Goal: Information Seeking & Learning: Find specific page/section

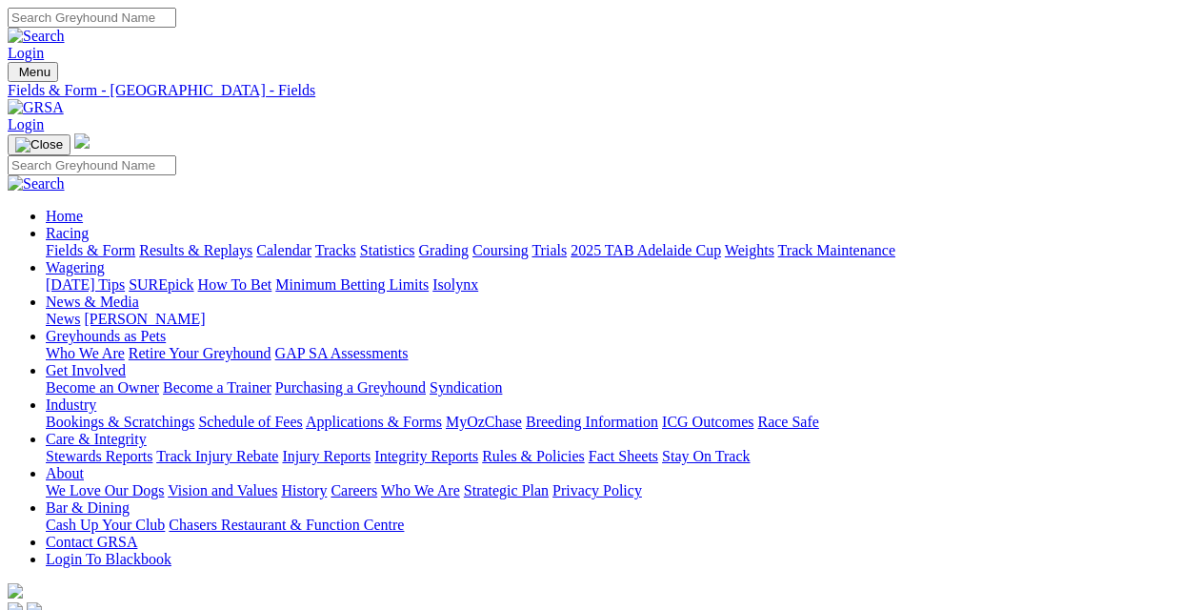
click at [89, 242] on link "Fields & Form" at bounding box center [91, 250] width 90 height 16
